Goal: Use online tool/utility: Utilize a website feature to perform a specific function

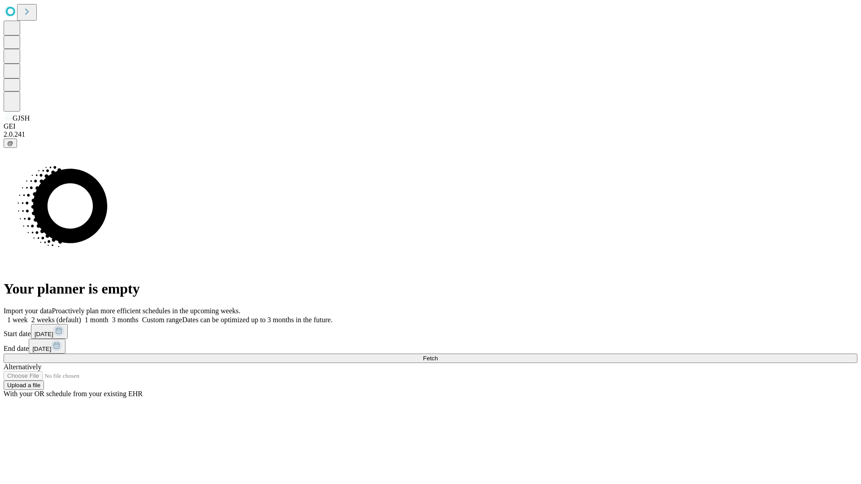
click at [437, 355] on span "Fetch" at bounding box center [430, 358] width 15 height 7
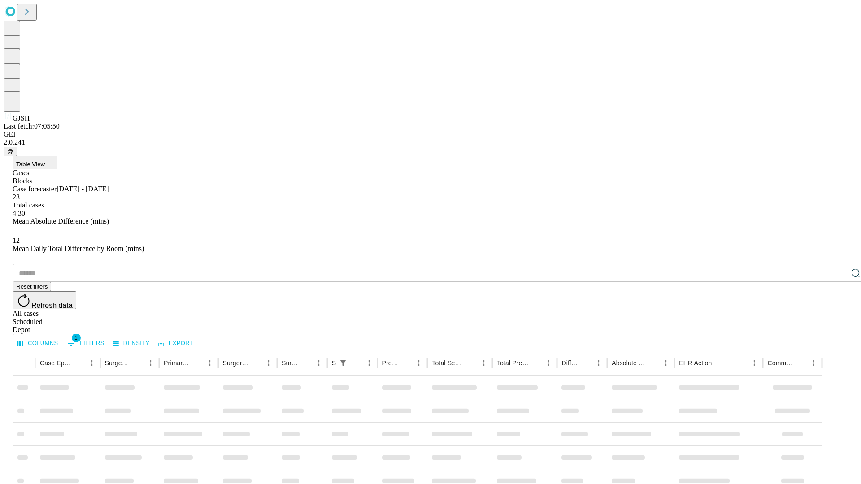
click at [45, 161] on span "Table View" at bounding box center [30, 164] width 29 height 7
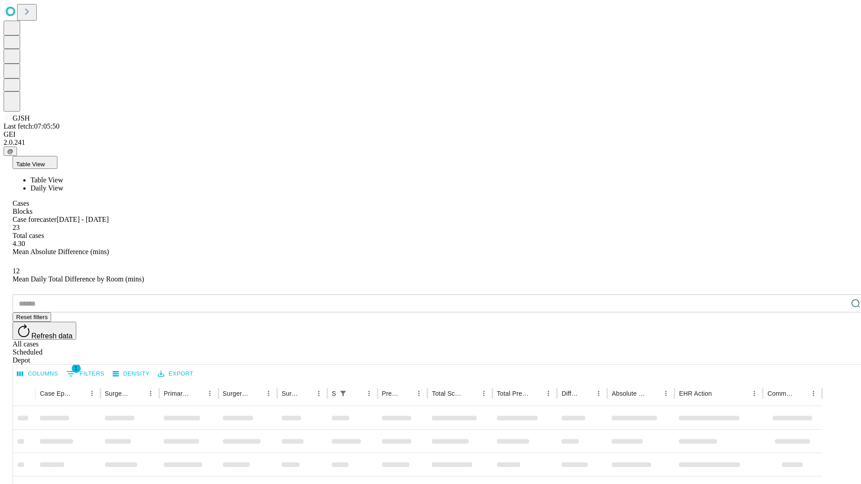
click at [63, 184] on span "Daily View" at bounding box center [46, 188] width 33 height 8
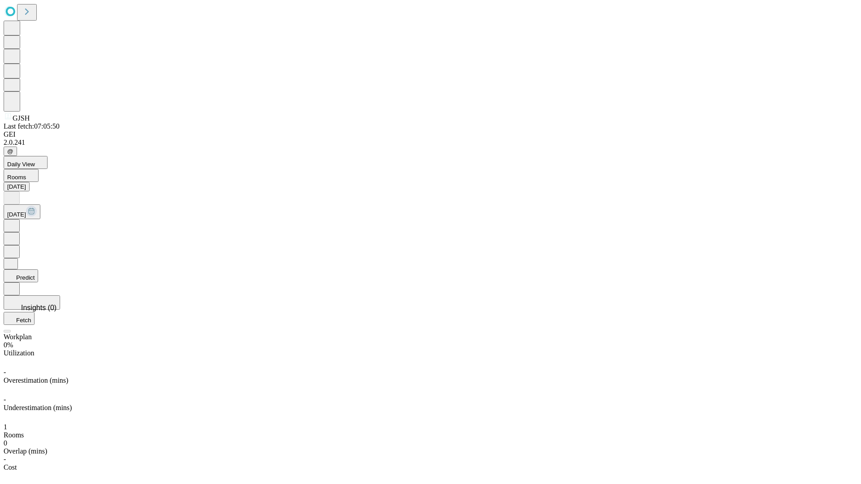
click at [38, 269] on button "Predict" at bounding box center [21, 275] width 35 height 13
